Goal: Task Accomplishment & Management: Manage account settings

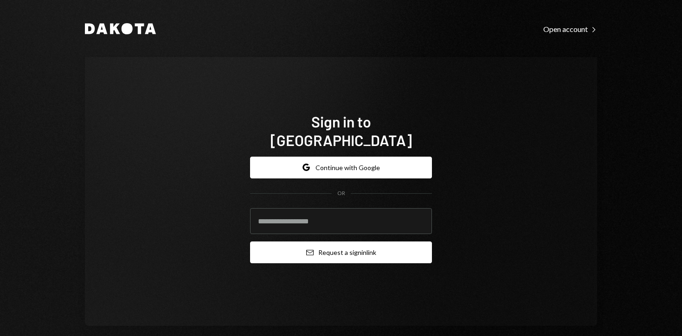
type input "**********"
click at [290, 250] on button "Email Request a sign in link" at bounding box center [341, 253] width 182 height 22
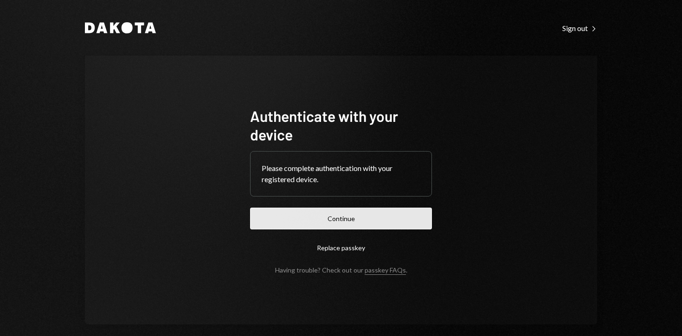
click at [301, 216] on button "Continue" at bounding box center [341, 219] width 182 height 22
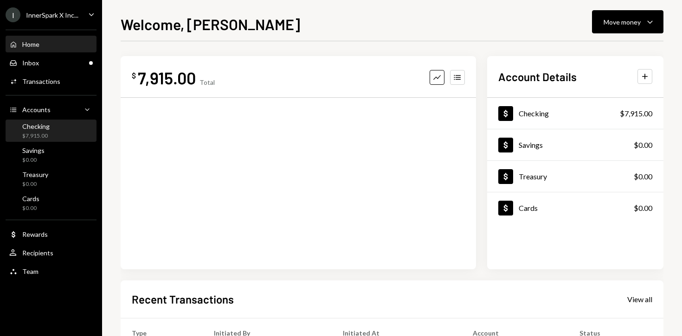
click at [59, 138] on div "Checking $7,915.00" at bounding box center [50, 131] width 83 height 18
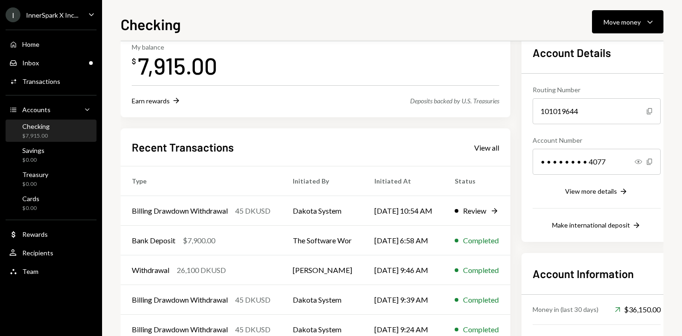
scroll to position [124, 0]
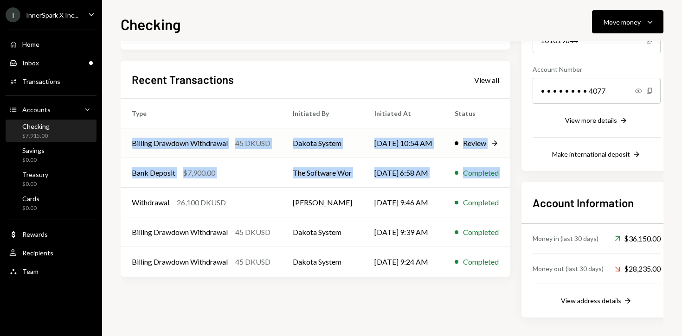
drag, startPoint x: 134, startPoint y: 192, endPoint x: 121, endPoint y: 143, distance: 50.7
click at [125, 145] on tbody "Billing Drawdown Withdrawal 45 DKUSD Dakota System [DATE] 10:54 AM Review Right…" at bounding box center [316, 202] width 390 height 148
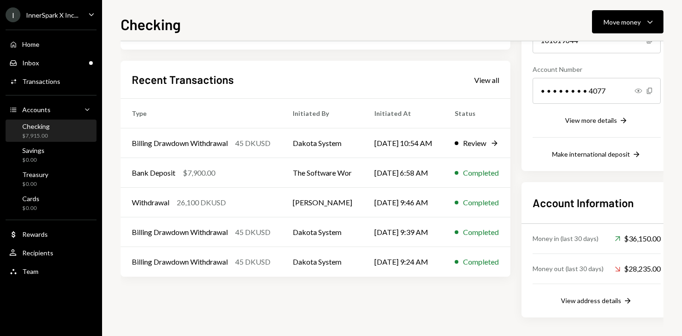
click at [119, 139] on div "Checking Move money Caret Down Overview Security Settings My balance $ 7,915.00…" at bounding box center [392, 168] width 580 height 336
click at [65, 18] on div "InnerSpark X Inc..." at bounding box center [52, 15] width 52 height 8
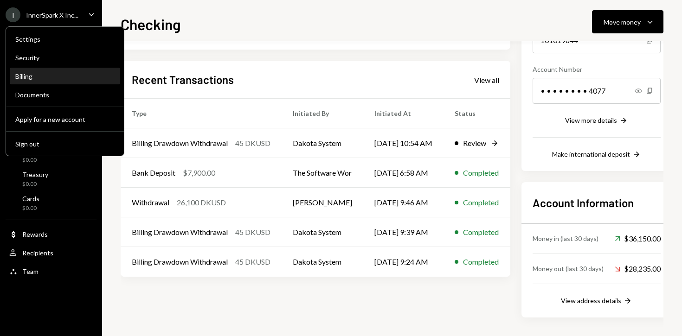
click at [66, 75] on div "Billing" at bounding box center [64, 76] width 99 height 8
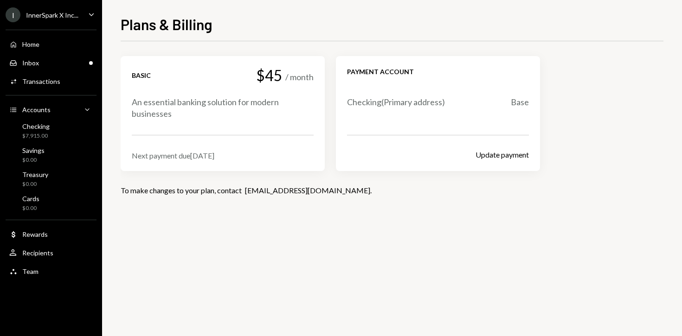
click at [185, 263] on div "Basic $45 / month An essential banking solution for modern businesses Next paym…" at bounding box center [392, 188] width 543 height 295
click at [211, 154] on div "Next payment due [DATE]" at bounding box center [223, 155] width 182 height 9
copy div "Next payment due [DATE]"
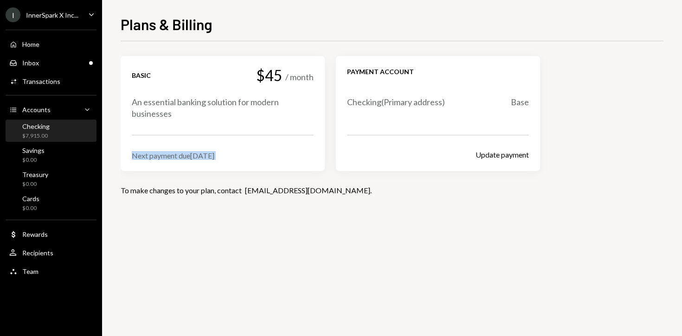
click at [62, 129] on div "Checking $7,915.00" at bounding box center [50, 131] width 83 height 18
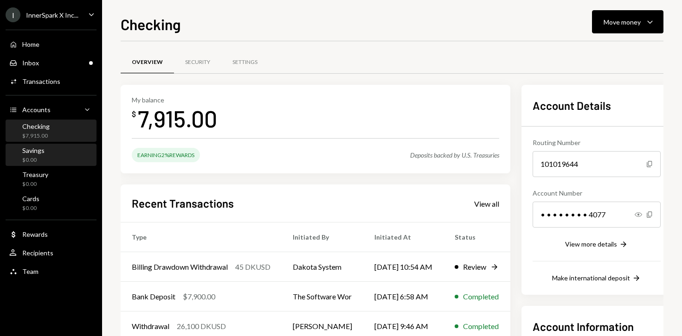
click at [56, 151] on div "Savings $0.00" at bounding box center [50, 156] width 83 height 18
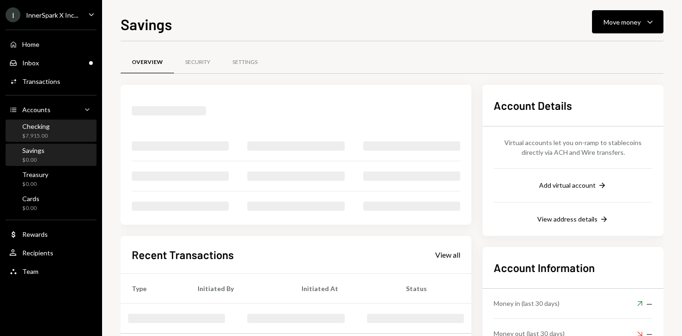
click at [58, 134] on div "Checking $7,915.00" at bounding box center [50, 131] width 83 height 18
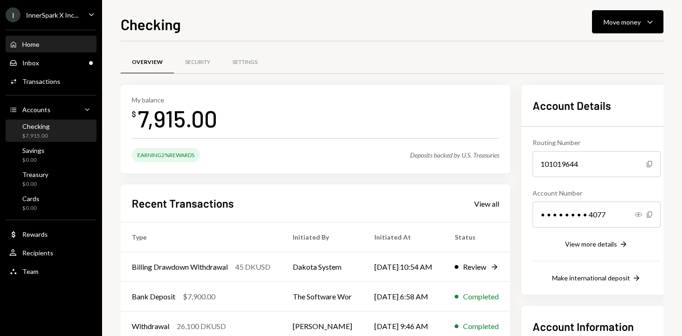
click at [82, 41] on div "Home Home" at bounding box center [50, 44] width 83 height 8
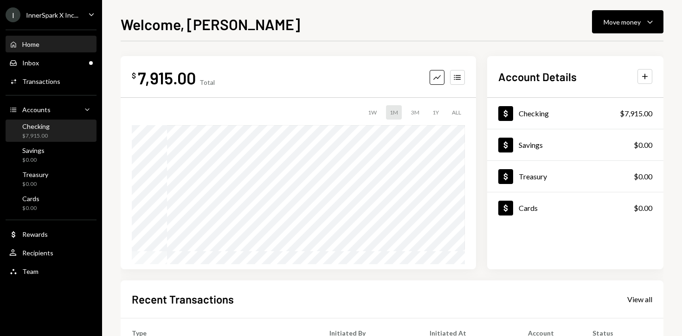
click at [66, 140] on div "Checking $7,915.00" at bounding box center [50, 131] width 83 height 21
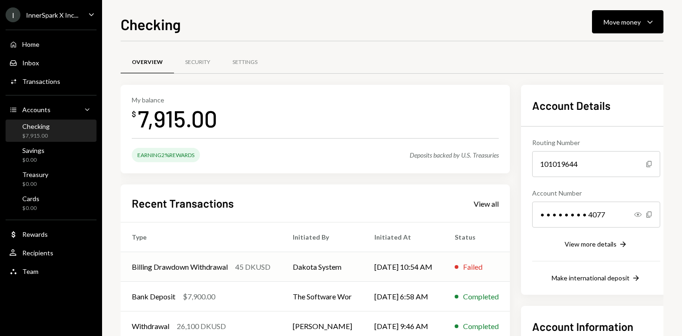
click at [177, 263] on div "Billing Drawdown Withdrawal" at bounding box center [180, 267] width 96 height 11
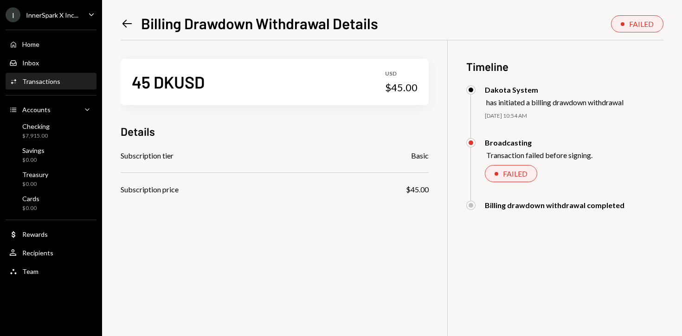
click at [48, 18] on div "InnerSpark X Inc..." at bounding box center [52, 15] width 52 height 8
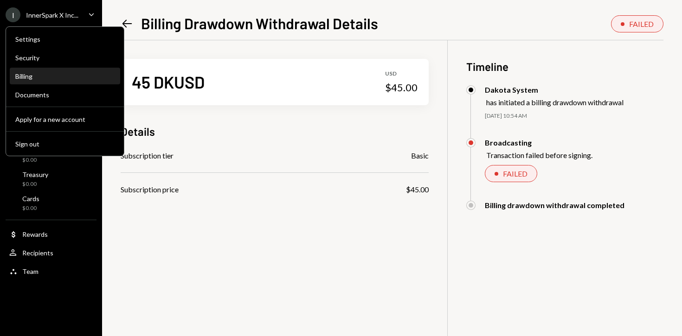
click at [57, 83] on div "Billing" at bounding box center [64, 77] width 99 height 16
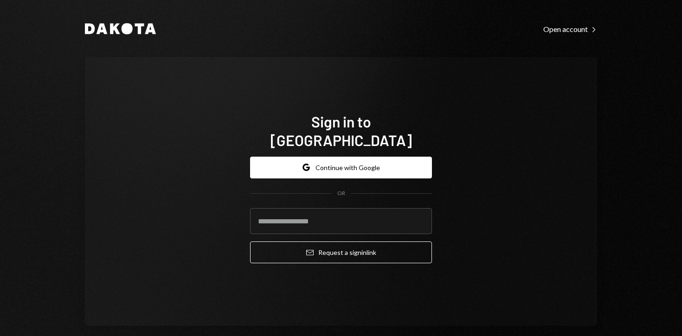
drag, startPoint x: 218, startPoint y: 79, endPoint x: 0, endPoint y: 56, distance: 219.2
click at [215, 79] on div "Sign in to [GEOGRAPHIC_DATA] Google Continue with Google OR Email Request a sig…" at bounding box center [341, 191] width 512 height 269
drag, startPoint x: 289, startPoint y: 213, endPoint x: 295, endPoint y: 217, distance: 6.7
click at [290, 213] on input "email" at bounding box center [341, 221] width 182 height 26
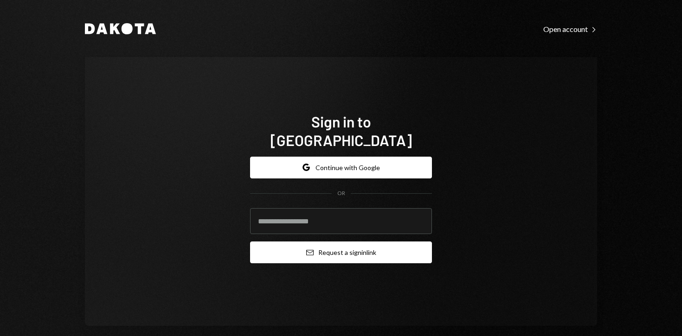
type input "**********"
click at [306, 249] on icon "Email" at bounding box center [309, 252] width 7 height 7
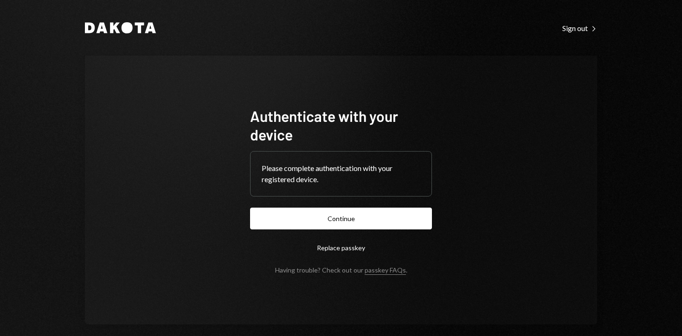
drag, startPoint x: 360, startPoint y: 219, endPoint x: 372, endPoint y: 218, distance: 12.1
click at [361, 219] on button "Continue" at bounding box center [341, 219] width 182 height 22
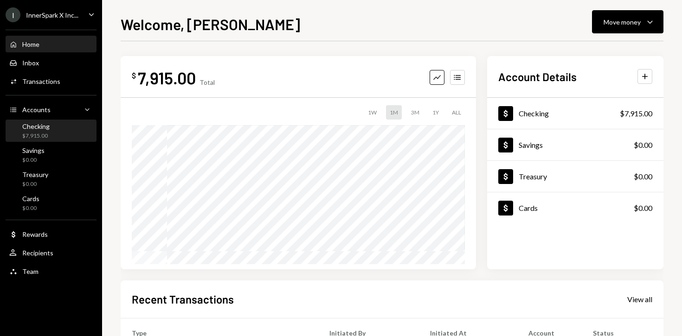
click at [71, 133] on div "Checking $7,915.00" at bounding box center [50, 131] width 83 height 18
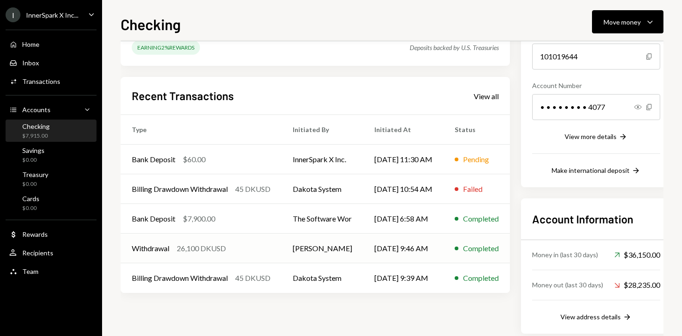
scroll to position [109, 0]
click at [51, 4] on ul "I InnerSpark X Inc... Caret Down Home Home Inbox Inbox Activities Transactions …" at bounding box center [51, 140] width 102 height 281
click at [46, 18] on div "InnerSpark X Inc..." at bounding box center [52, 15] width 52 height 8
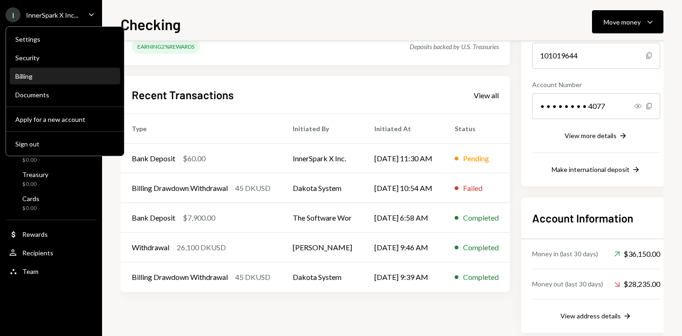
click at [57, 80] on div "Billing" at bounding box center [64, 77] width 99 height 16
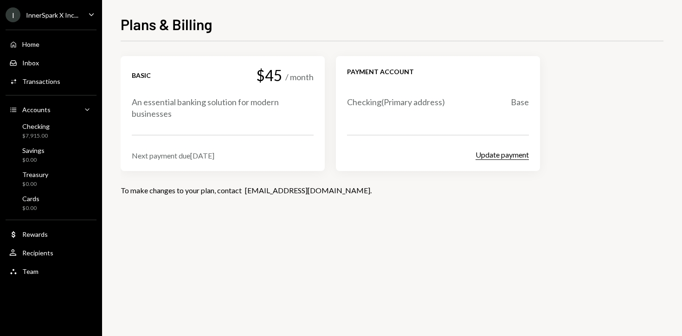
click at [505, 156] on button "Update payment" at bounding box center [501, 155] width 53 height 10
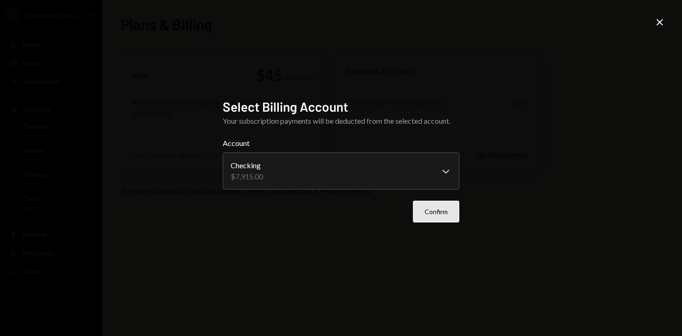
click at [440, 217] on button "Confirm" at bounding box center [436, 212] width 46 height 22
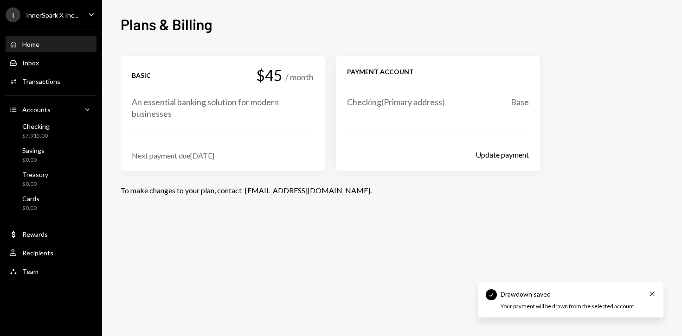
click at [81, 44] on div "Home Home" at bounding box center [50, 44] width 83 height 8
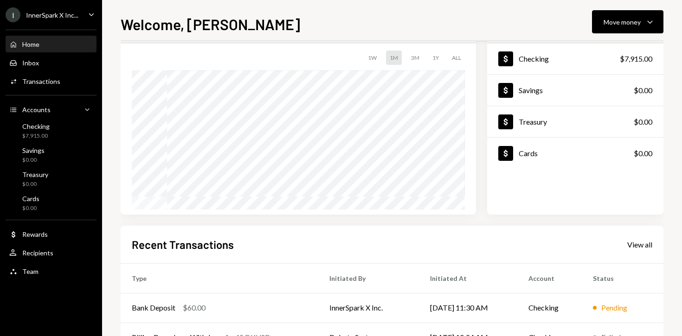
scroll to position [179, 0]
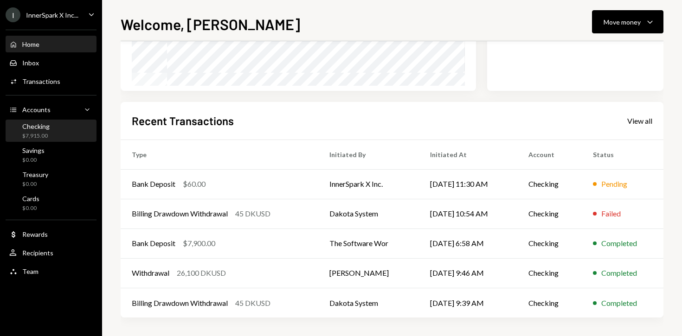
click at [64, 131] on div "Checking $7,915.00" at bounding box center [50, 131] width 83 height 18
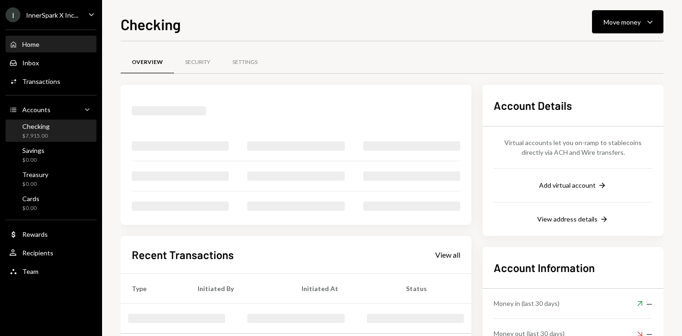
click at [67, 42] on div "Home Home" at bounding box center [50, 44] width 83 height 8
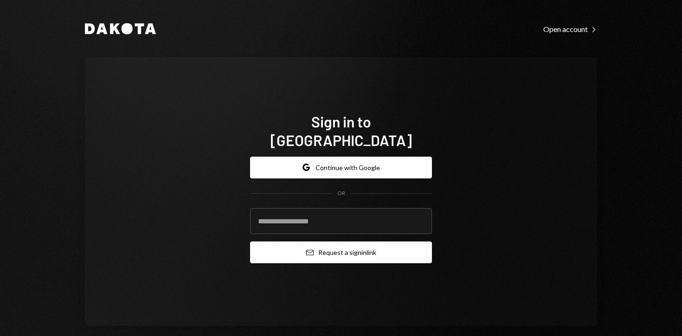
type input "**********"
click at [291, 245] on button "Email Request a sign in link" at bounding box center [341, 253] width 182 height 22
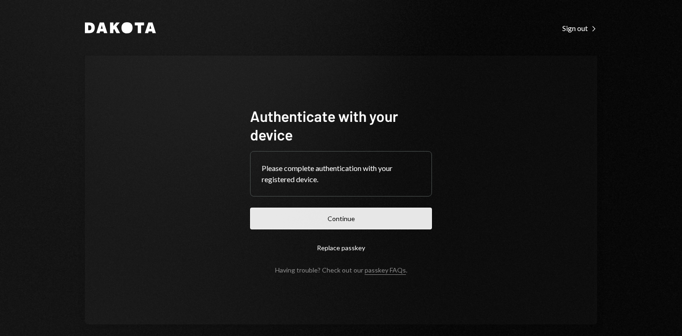
click at [375, 226] on button "Continue" at bounding box center [341, 219] width 182 height 22
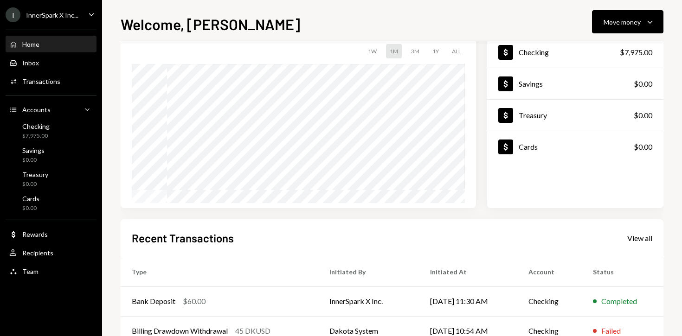
scroll to position [60, 0]
click at [64, 16] on div "InnerSpark X Inc..." at bounding box center [52, 15] width 52 height 8
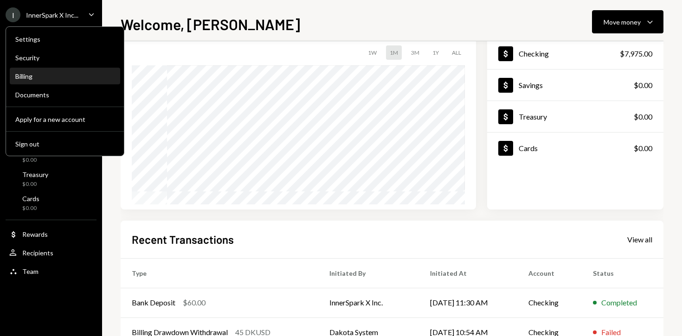
click at [67, 80] on div "Billing" at bounding box center [64, 76] width 99 height 8
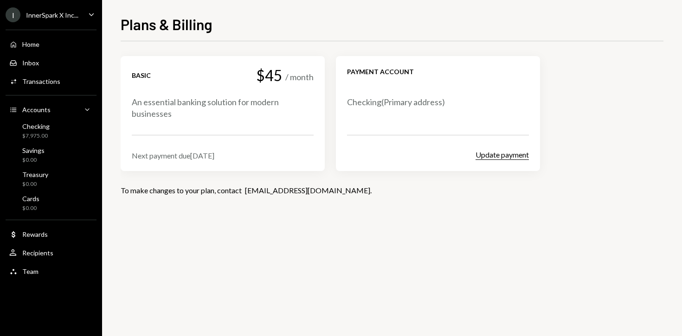
click at [485, 156] on button "Update payment" at bounding box center [501, 155] width 53 height 10
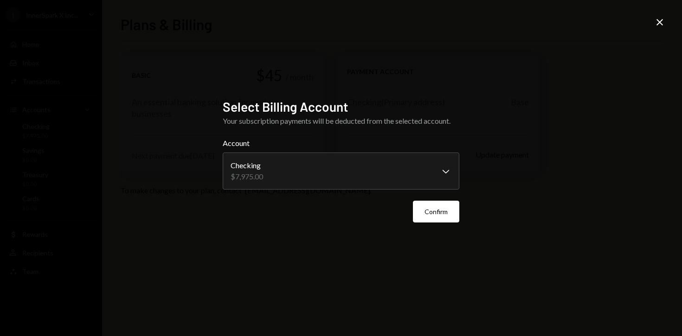
click at [333, 204] on div "Confirm" at bounding box center [341, 212] width 237 height 22
click at [429, 216] on button "Confirm" at bounding box center [436, 212] width 46 height 22
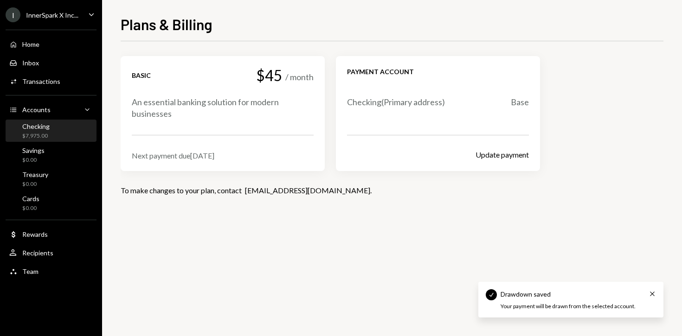
click at [45, 133] on div "$7,975.00" at bounding box center [35, 136] width 27 height 8
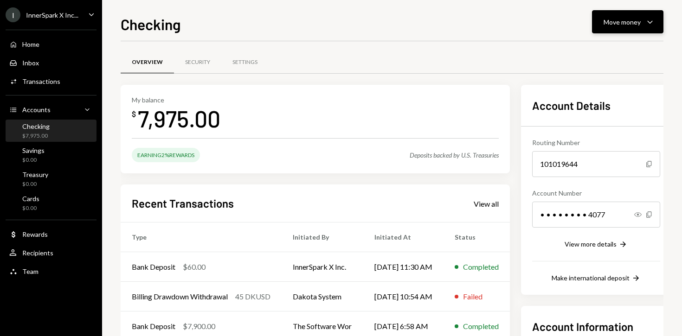
click at [624, 21] on div "Move money" at bounding box center [621, 22] width 37 height 10
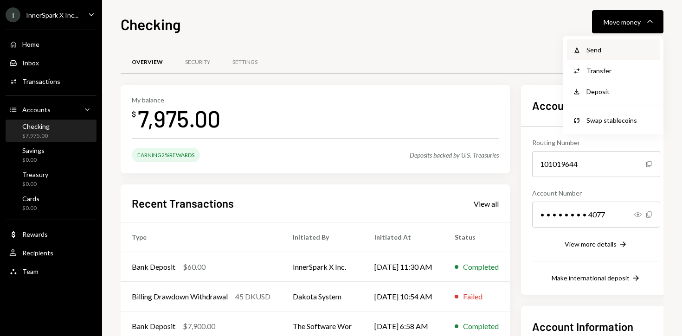
click at [609, 45] on div "Send" at bounding box center [620, 50] width 68 height 10
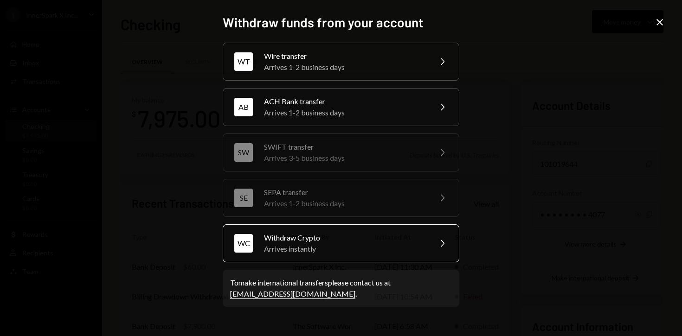
click at [406, 246] on div "Arrives instantly" at bounding box center [344, 248] width 161 height 11
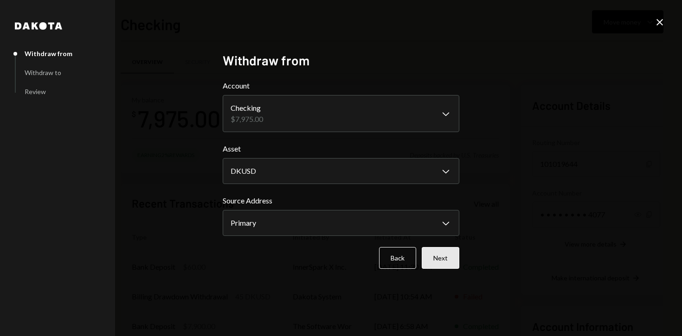
click at [446, 258] on button "Next" at bounding box center [441, 258] width 38 height 22
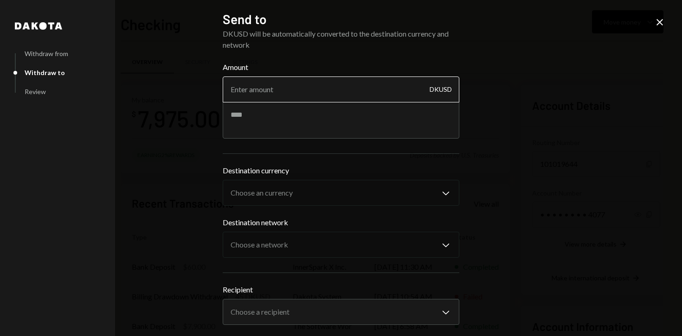
click at [311, 79] on input "Amount" at bounding box center [341, 90] width 237 height 26
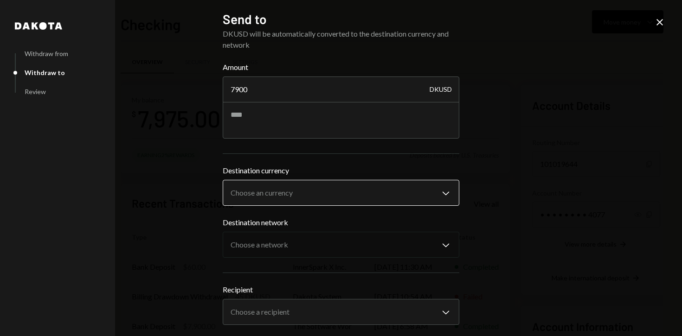
type input "7900"
click at [311, 194] on body "I InnerSpark X Inc... Caret Down Home Home Inbox Inbox Activities Transactions …" at bounding box center [341, 168] width 682 height 336
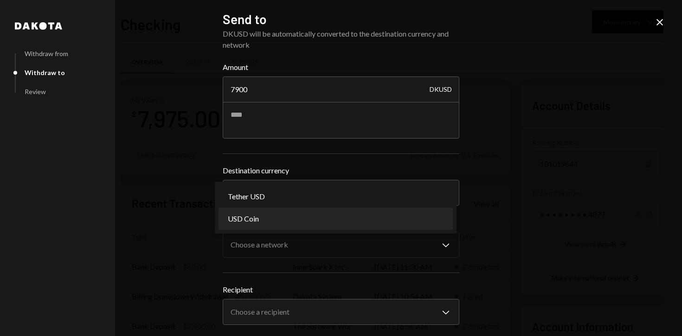
select select "****"
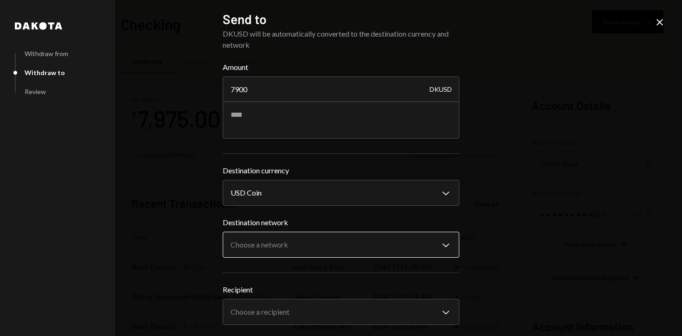
click at [293, 246] on body "I InnerSpark X Inc... Caret Down Home Home Inbox Inbox Activities Transactions …" at bounding box center [341, 168] width 682 height 336
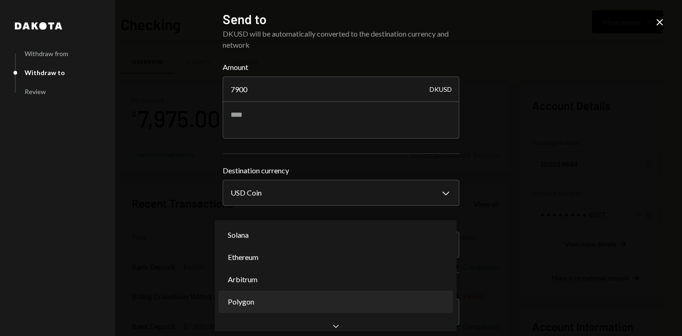
select select "**********"
drag, startPoint x: 270, startPoint y: 299, endPoint x: 285, endPoint y: 301, distance: 15.4
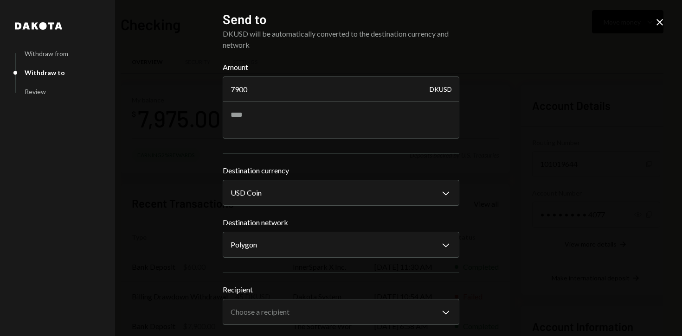
click at [291, 295] on div "**********" at bounding box center [341, 304] width 237 height 41
click at [283, 311] on body "I InnerSpark X Inc... Caret Down Home Home Inbox Inbox Activities Transactions …" at bounding box center [341, 168] width 682 height 336
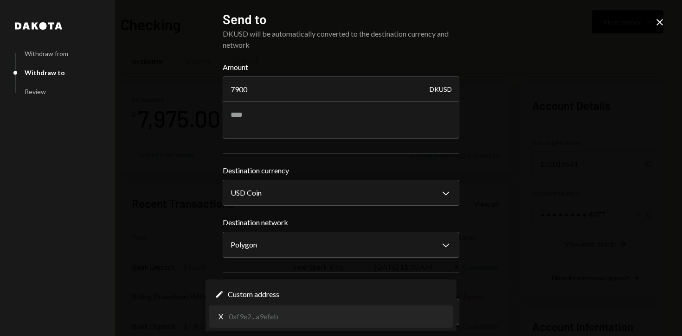
select select "**********"
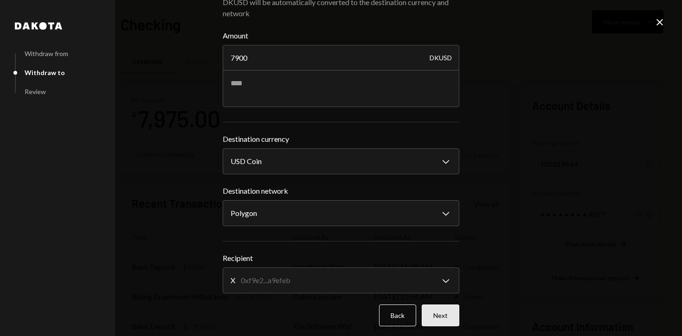
scroll to position [37, 0]
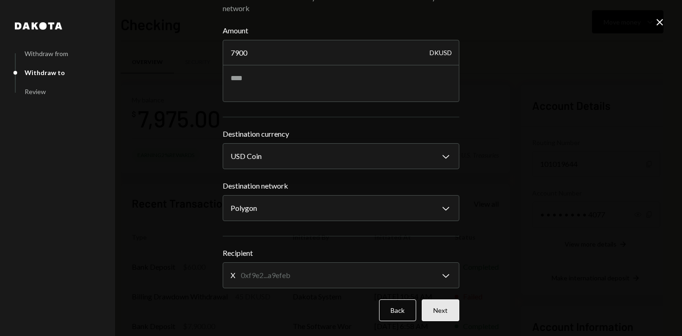
click at [441, 313] on button "Next" at bounding box center [441, 311] width 38 height 22
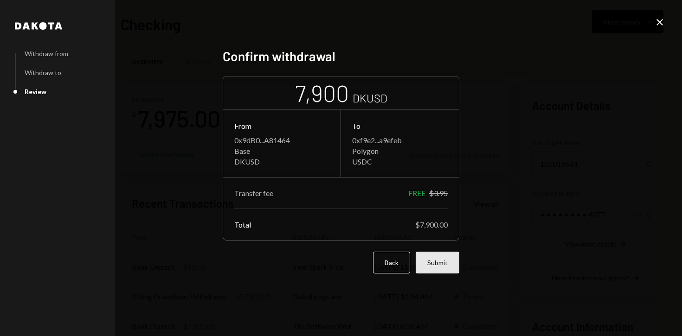
click at [432, 258] on button "Submit" at bounding box center [438, 263] width 44 height 22
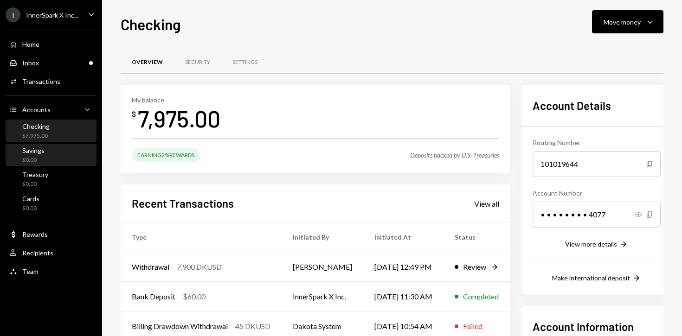
drag, startPoint x: 38, startPoint y: 156, endPoint x: 46, endPoint y: 152, distance: 8.5
click at [38, 156] on div "$0.00" at bounding box center [33, 160] width 22 height 8
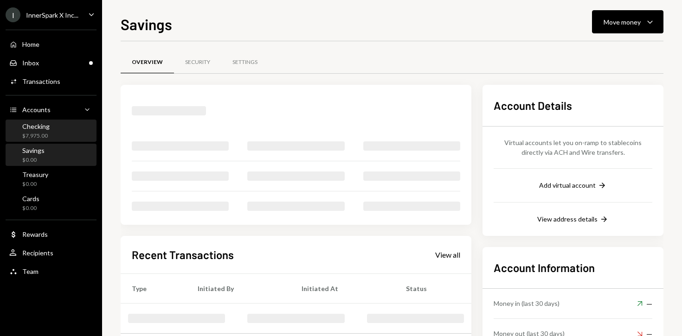
click at [60, 126] on div "Checking $7,975.00" at bounding box center [50, 131] width 83 height 18
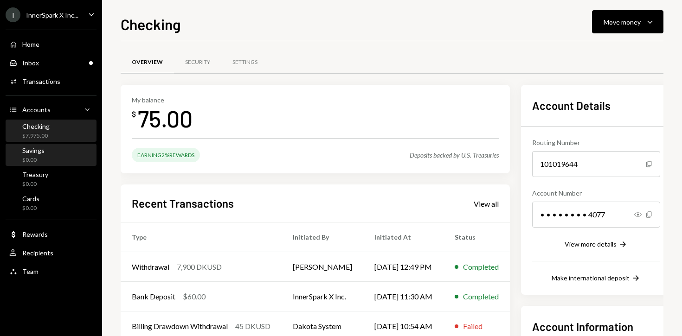
click at [64, 147] on div "Savings $0.00" at bounding box center [50, 156] width 83 height 18
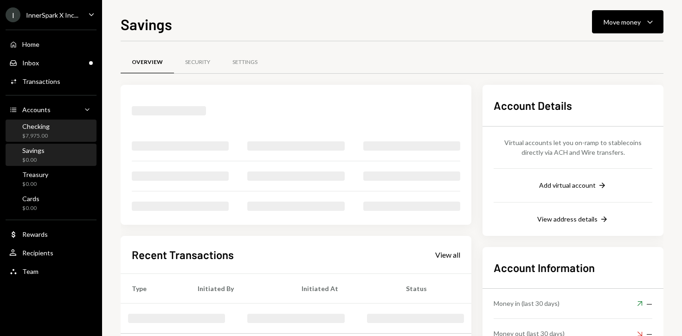
click at [75, 128] on div "Checking $7,975.00" at bounding box center [50, 131] width 83 height 18
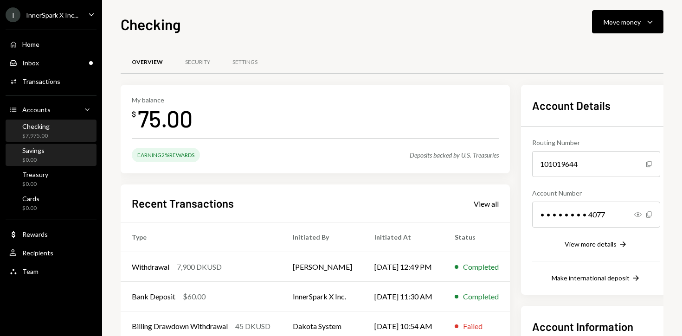
click at [88, 145] on div "Savings $0.00" at bounding box center [50, 155] width 83 height 21
